Goal: Information Seeking & Learning: Understand process/instructions

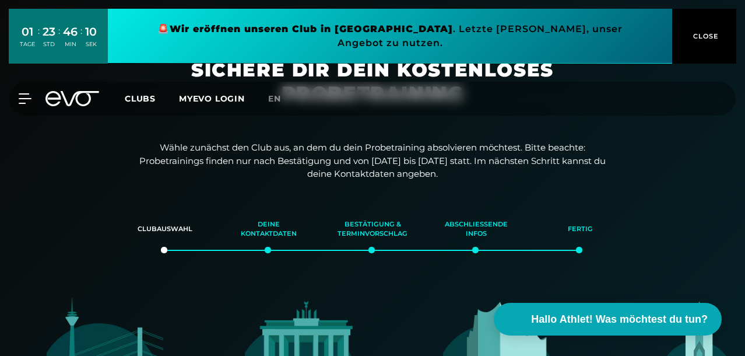
scroll to position [401, 0]
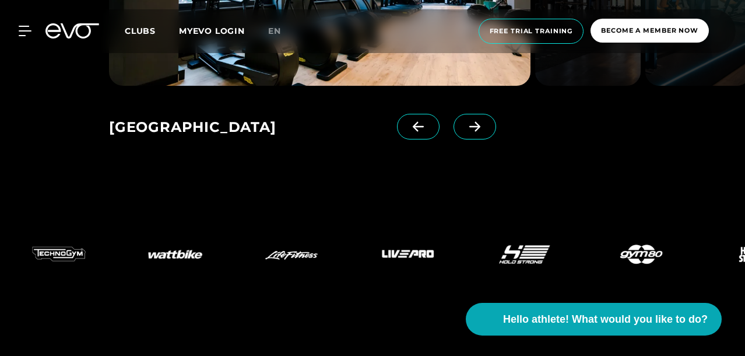
scroll to position [1701, 0]
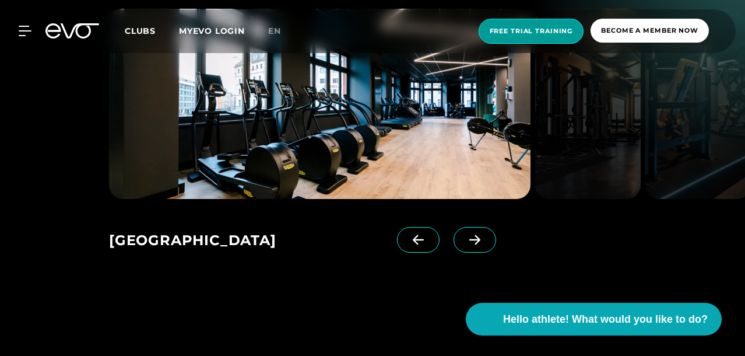
click at [549, 38] on span "Free trial training" at bounding box center [532, 31] width 106 height 25
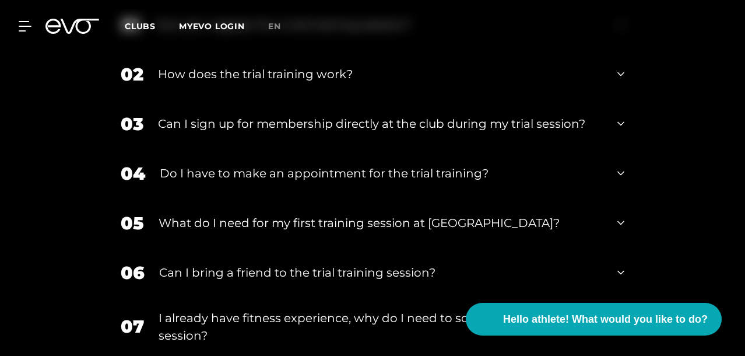
scroll to position [1512, 0]
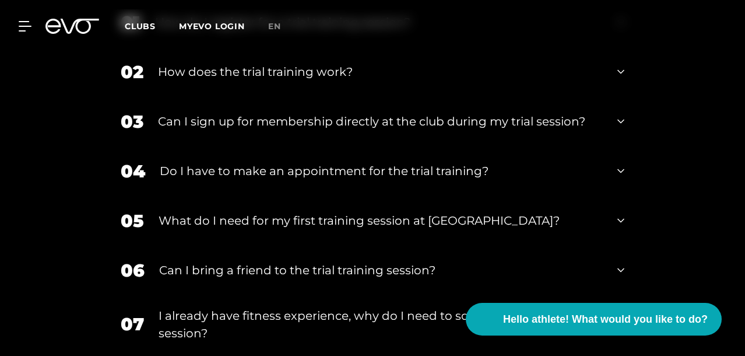
click at [571, 31] on div "How do I register for a trial training session?" at bounding box center [379, 21] width 448 height 17
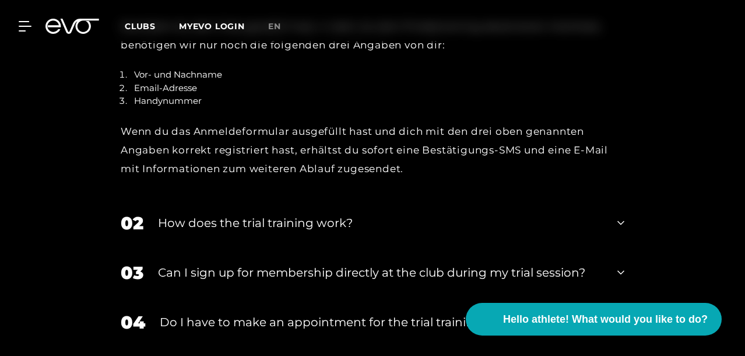
scroll to position [1563, 0]
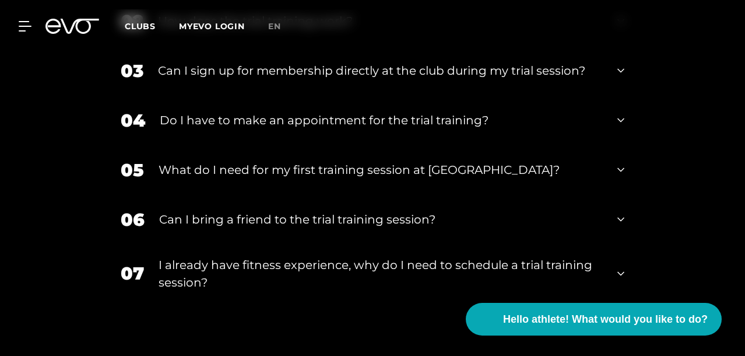
click at [564, 30] on div "How does the trial training work?" at bounding box center [380, 20] width 445 height 17
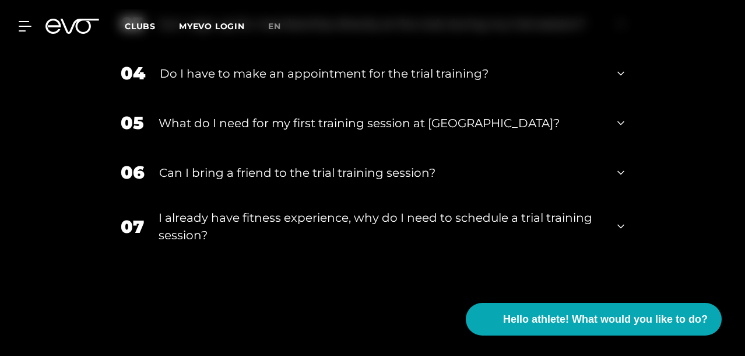
scroll to position [1798, 0]
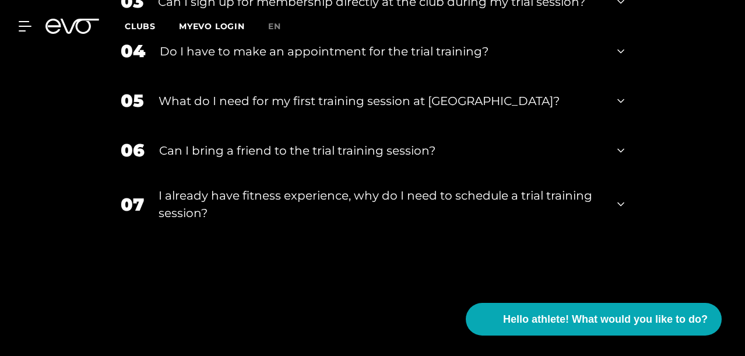
click at [543, 76] on div "04 Do I have to make an appointment for the trial training?" at bounding box center [372, 51] width 527 height 50
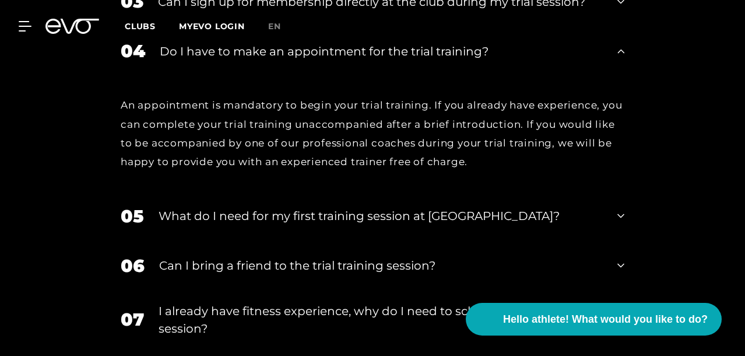
click at [543, 76] on div "04 Do I have to make an appointment for the trial training?" at bounding box center [372, 51] width 527 height 50
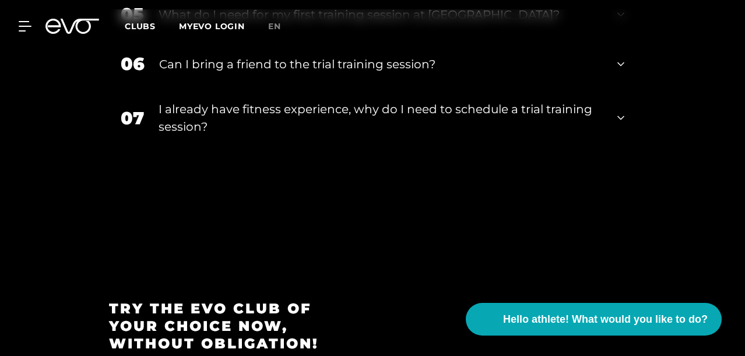
scroll to position [1939, 0]
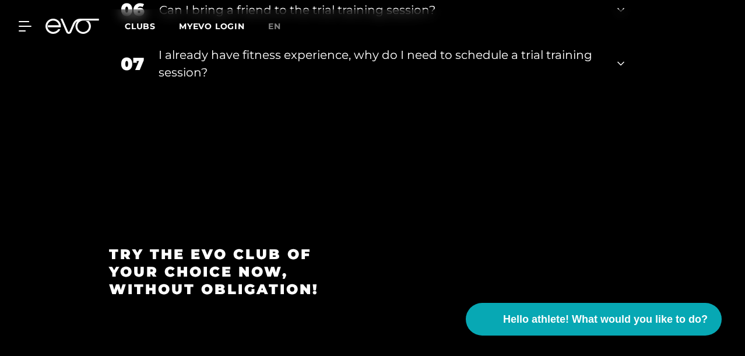
click at [541, 34] on div "06 Can I bring a friend to the trial training session?" at bounding box center [372, 10] width 527 height 50
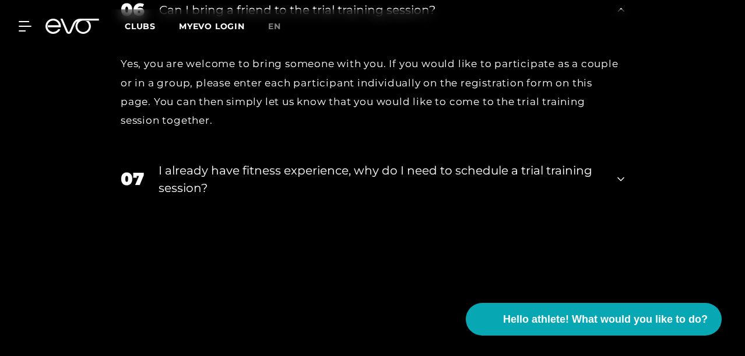
click at [541, 34] on div "06 Can I bring a friend to the trial training session?" at bounding box center [372, 10] width 527 height 50
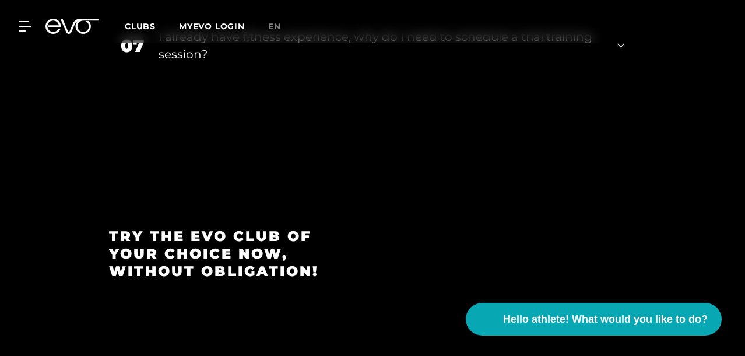
scroll to position [1996, 0]
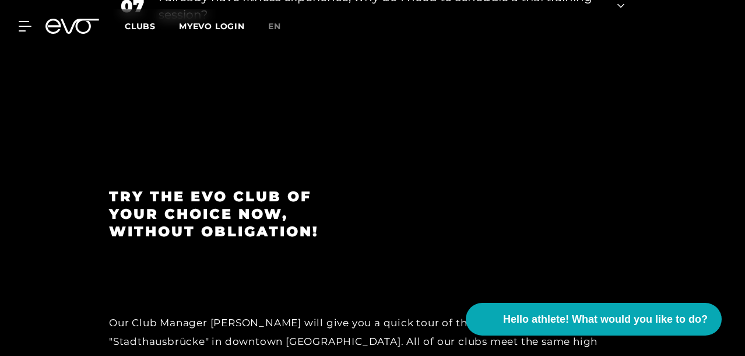
click at [512, 22] on font "I already have fitness experience, why do I need to schedule a trial training s…" at bounding box center [376, 5] width 434 height 31
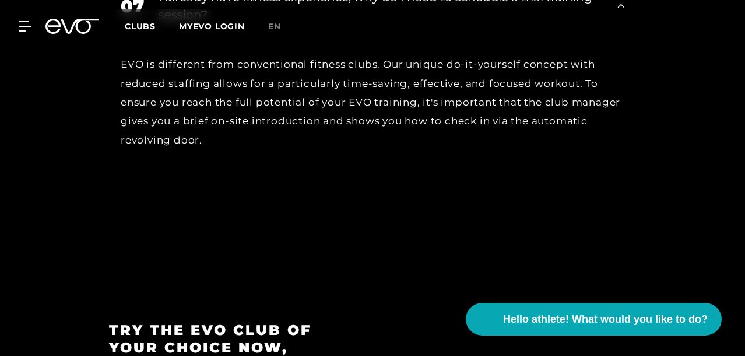
click at [512, 22] on font "I already have fitness experience, why do I need to schedule a trial training s…" at bounding box center [376, 5] width 434 height 31
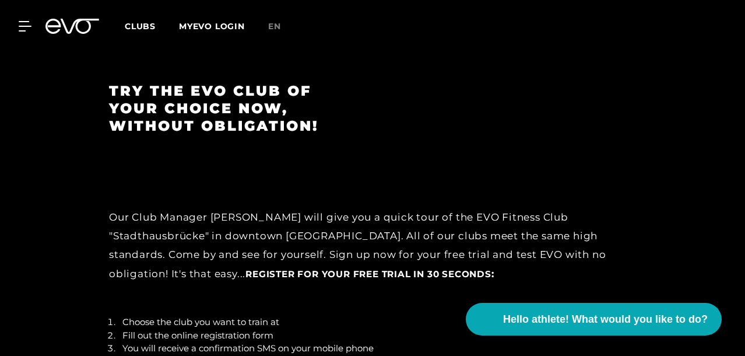
scroll to position [2215, 0]
